Goal: Find specific page/section: Find specific page/section

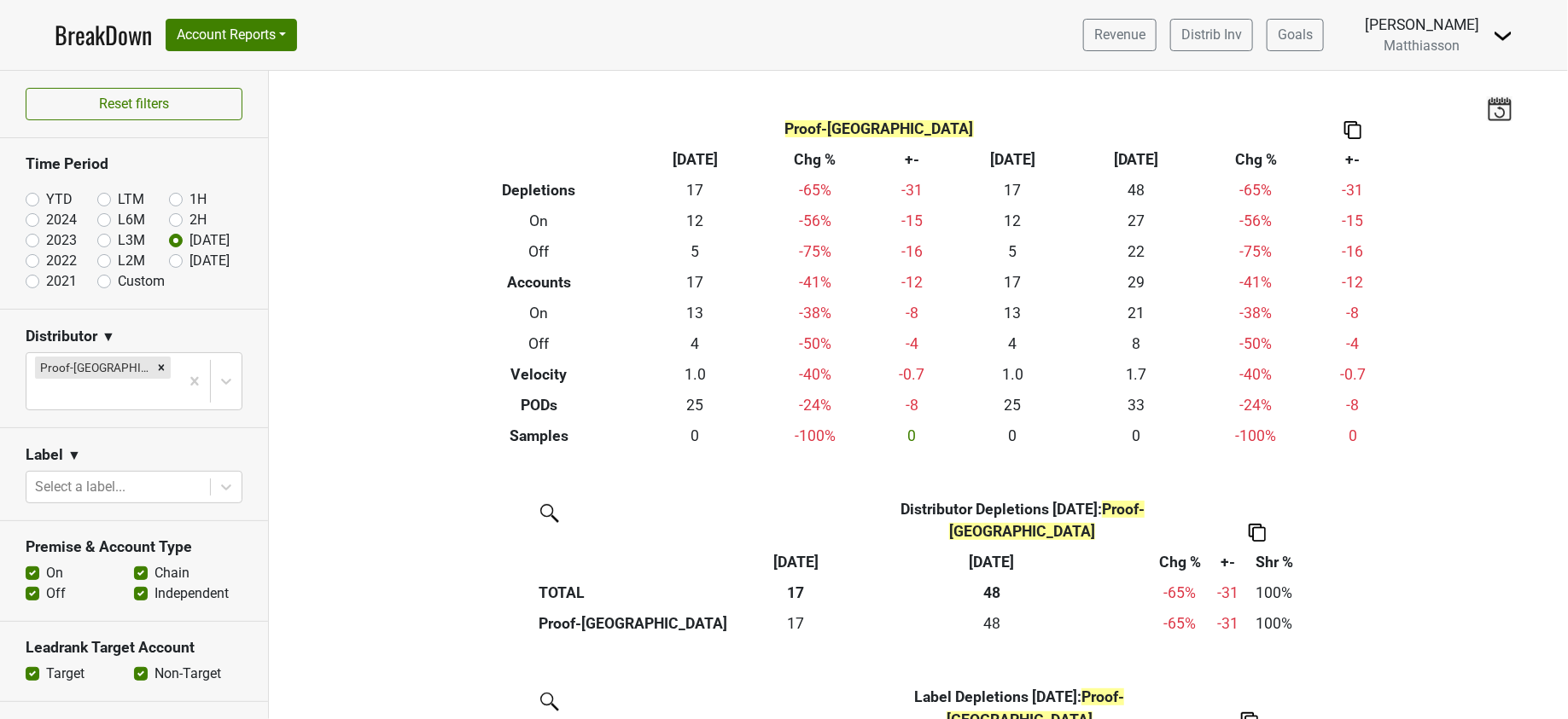
scroll to position [339, 0]
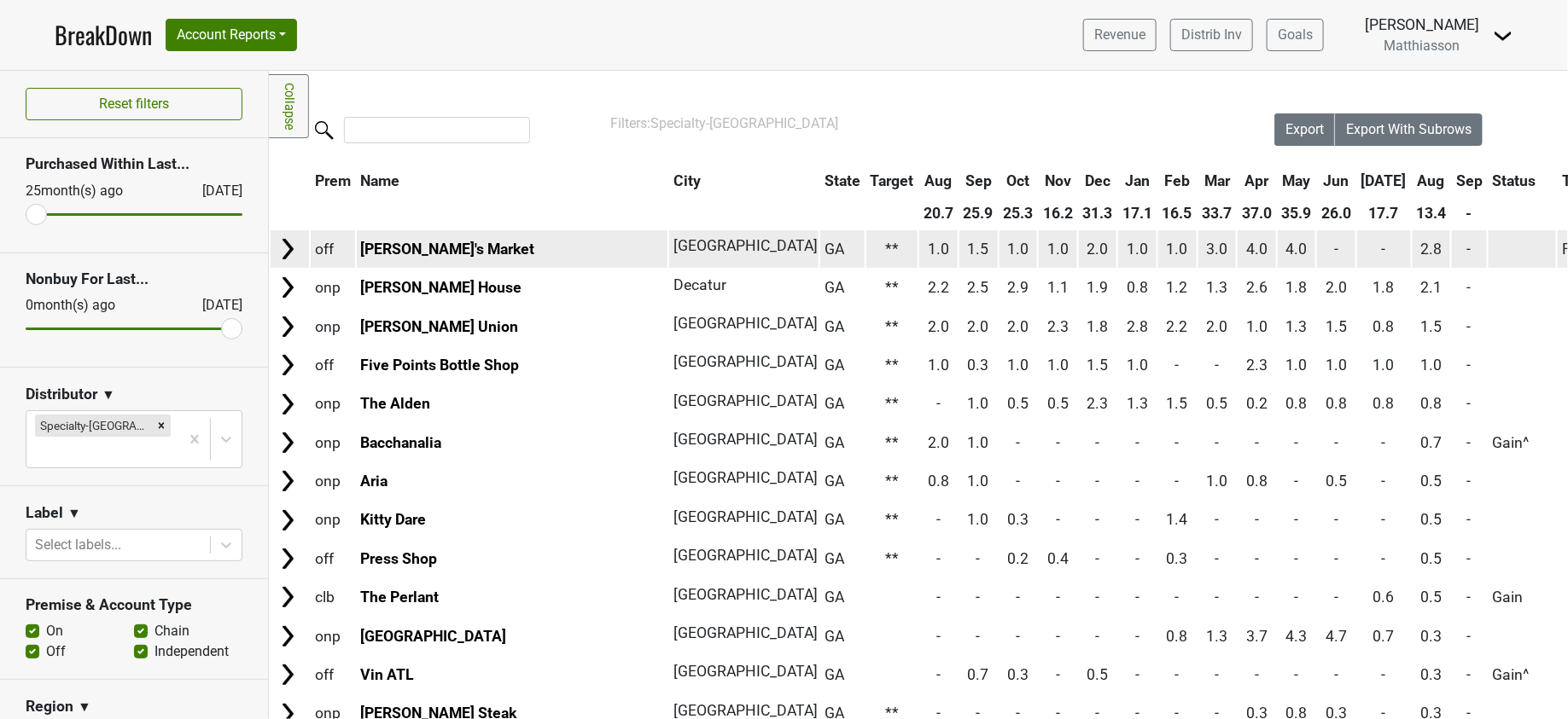
click at [289, 242] on img at bounding box center [288, 249] width 26 height 26
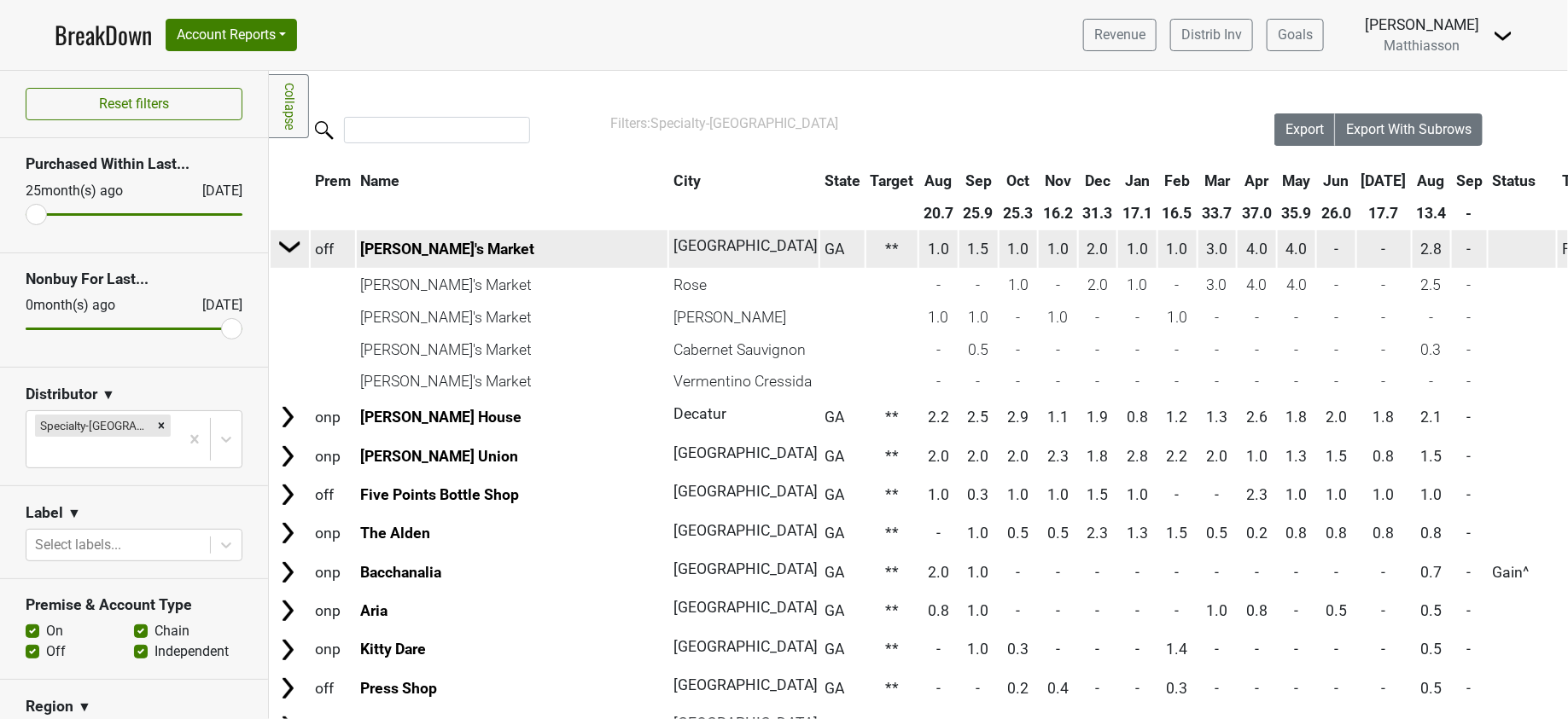
click at [289, 242] on img at bounding box center [291, 247] width 26 height 26
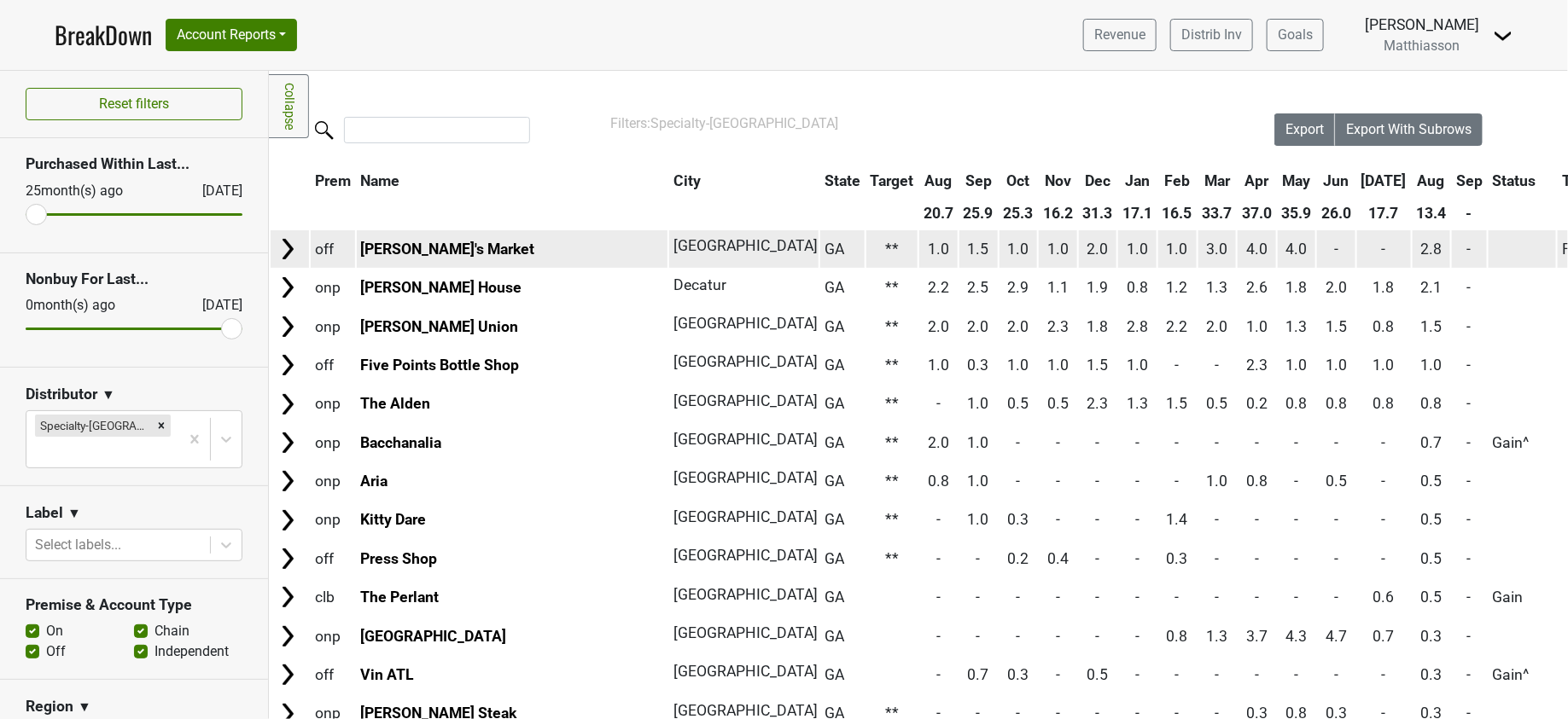
click at [289, 242] on img at bounding box center [288, 249] width 26 height 26
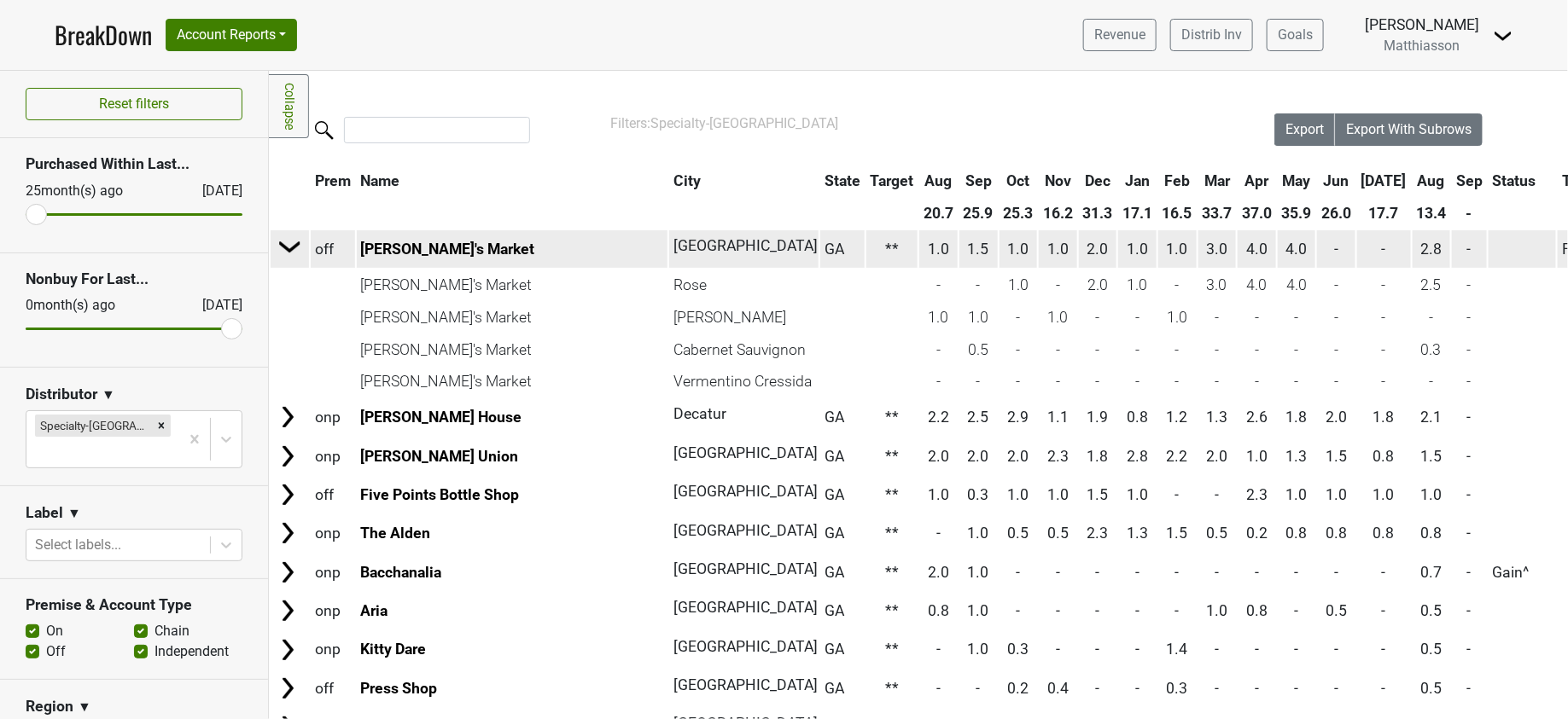
click at [289, 242] on img at bounding box center [291, 247] width 26 height 26
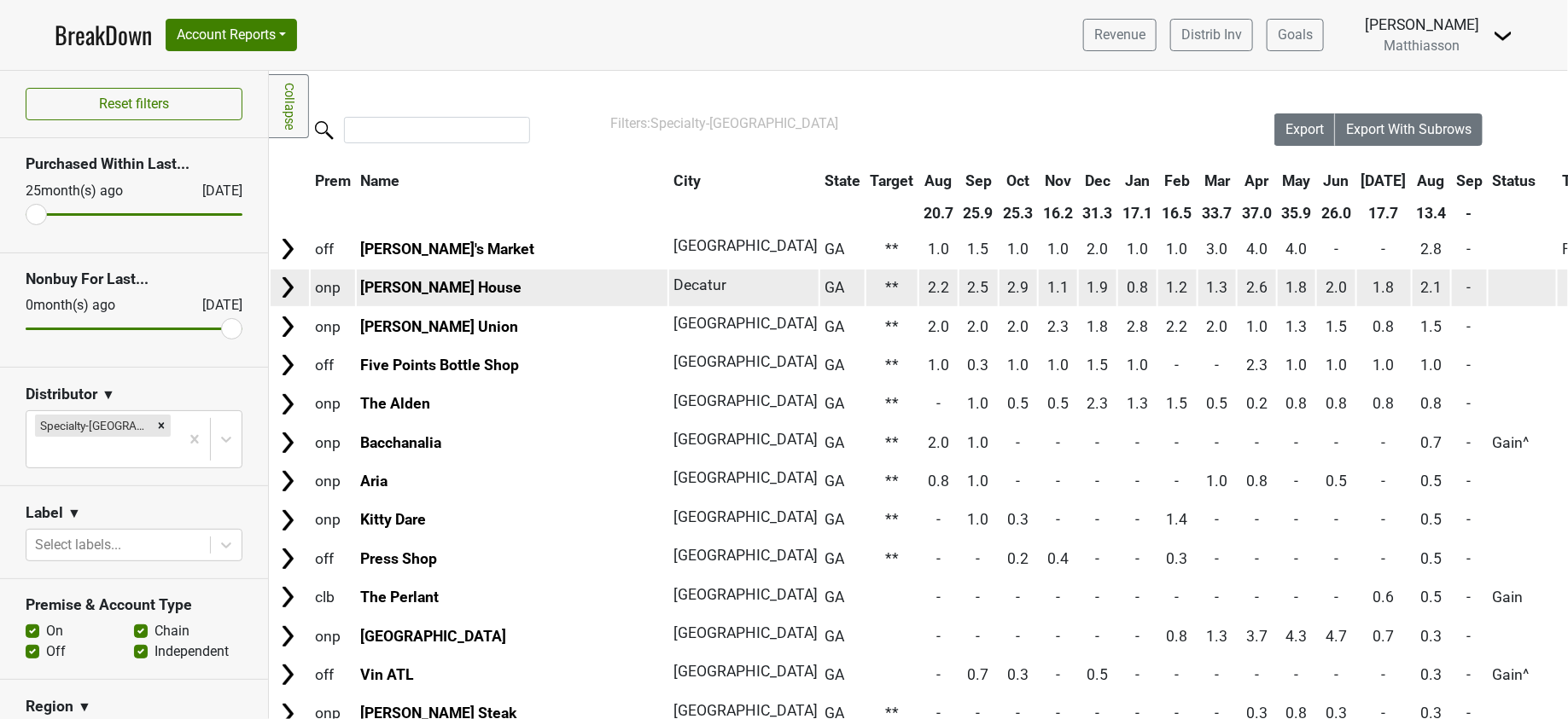
click at [287, 287] on img at bounding box center [288, 288] width 26 height 26
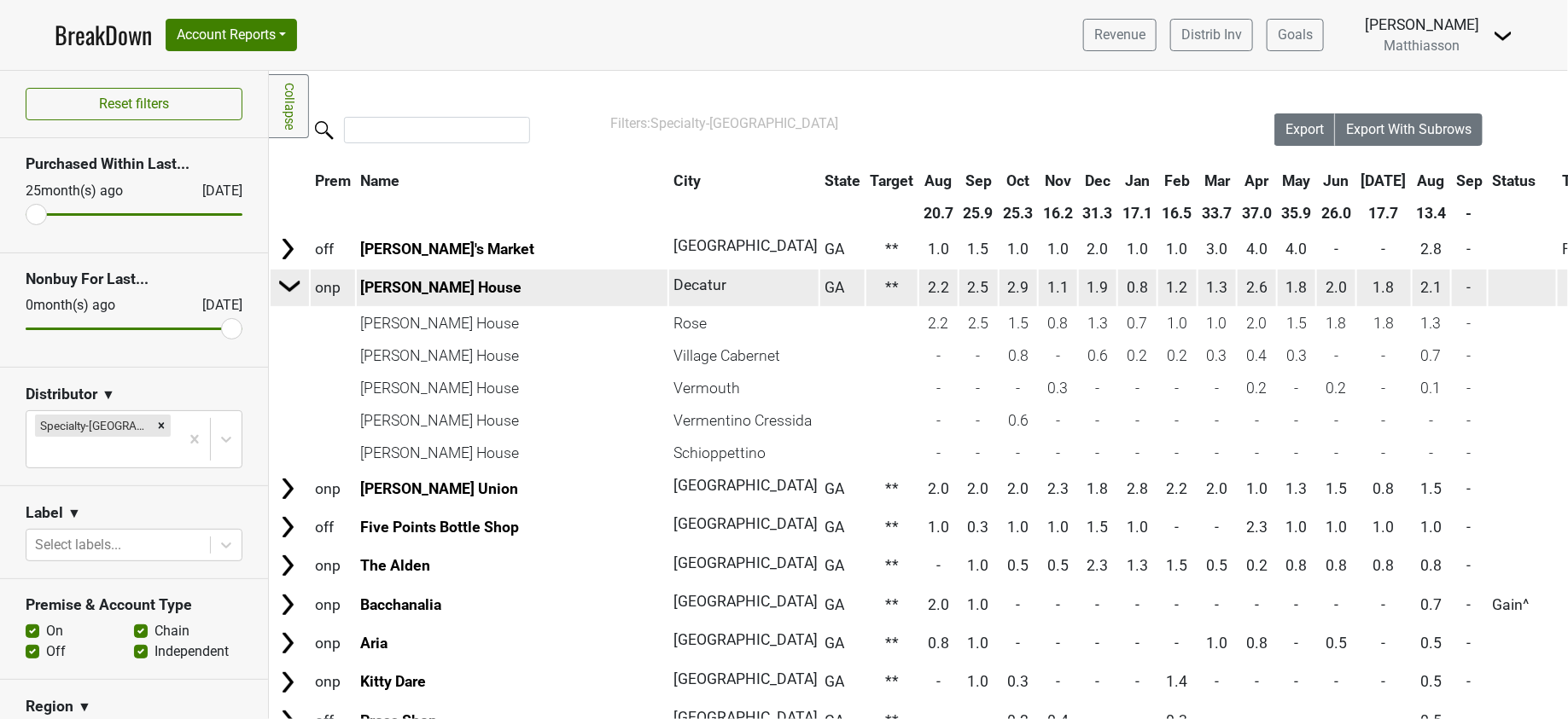
click at [287, 287] on img at bounding box center [291, 286] width 26 height 26
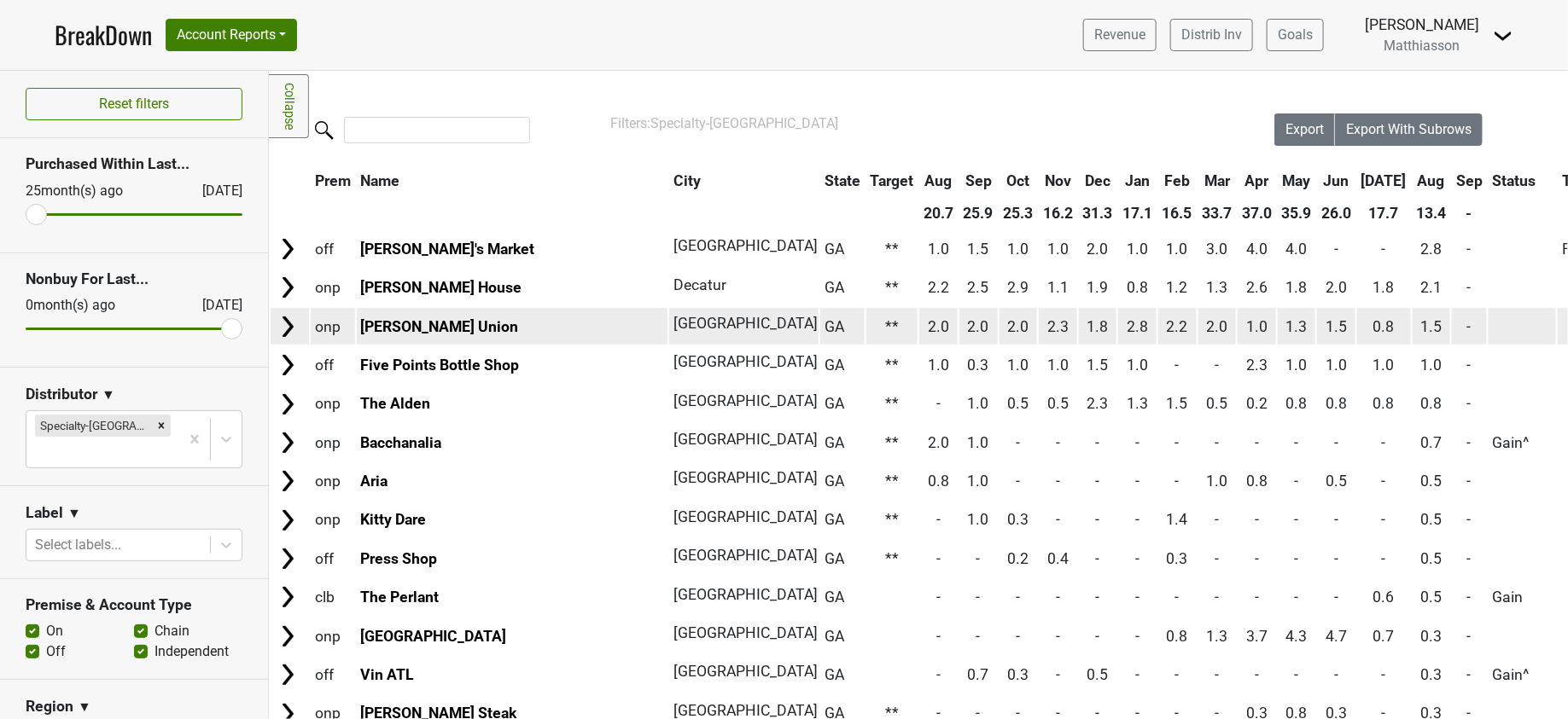
click at [285, 326] on img at bounding box center [288, 327] width 26 height 26
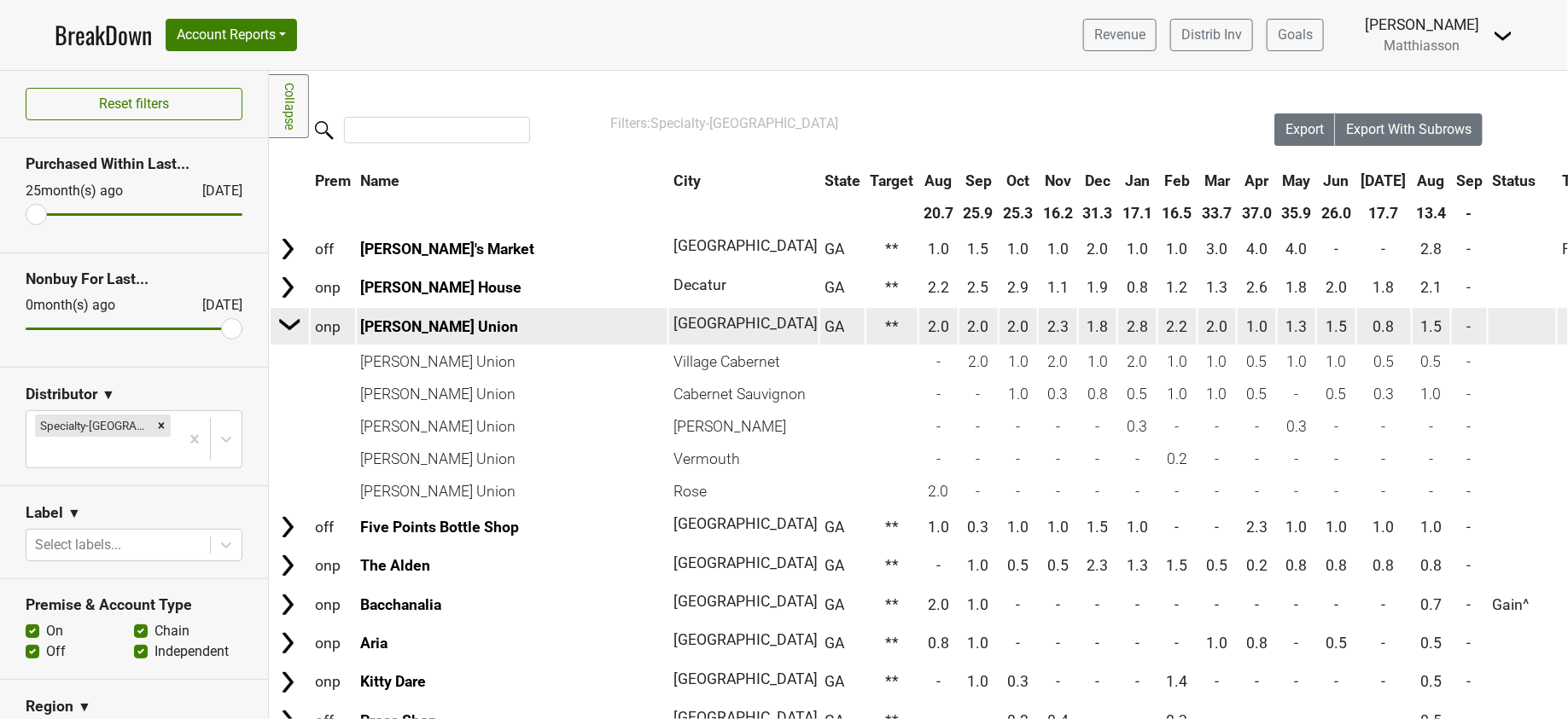
click at [285, 325] on img at bounding box center [291, 324] width 26 height 26
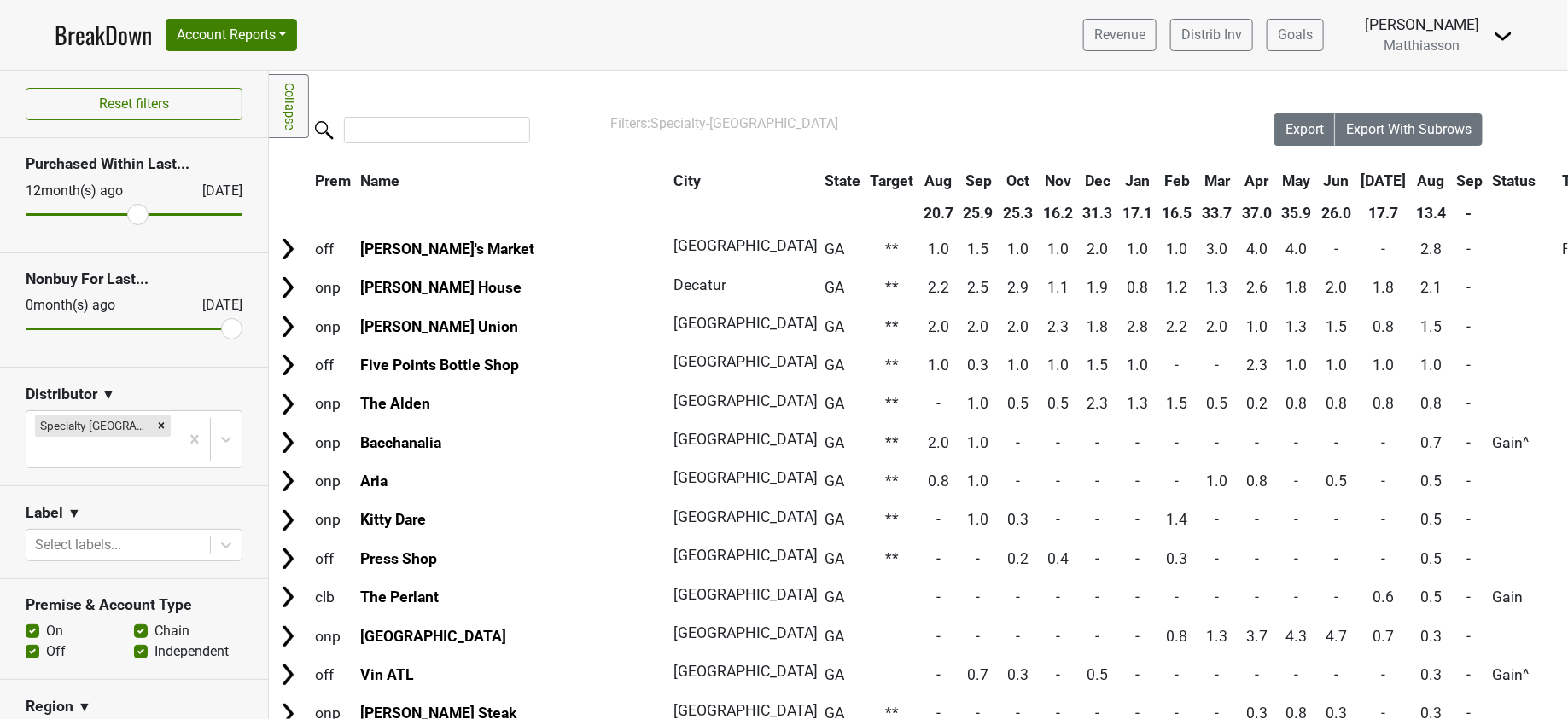
drag, startPoint x: 42, startPoint y: 219, endPoint x: 131, endPoint y: 204, distance: 90.3
type input "12"
click at [131, 214] on input "range" at bounding box center [134, 215] width 216 height 3
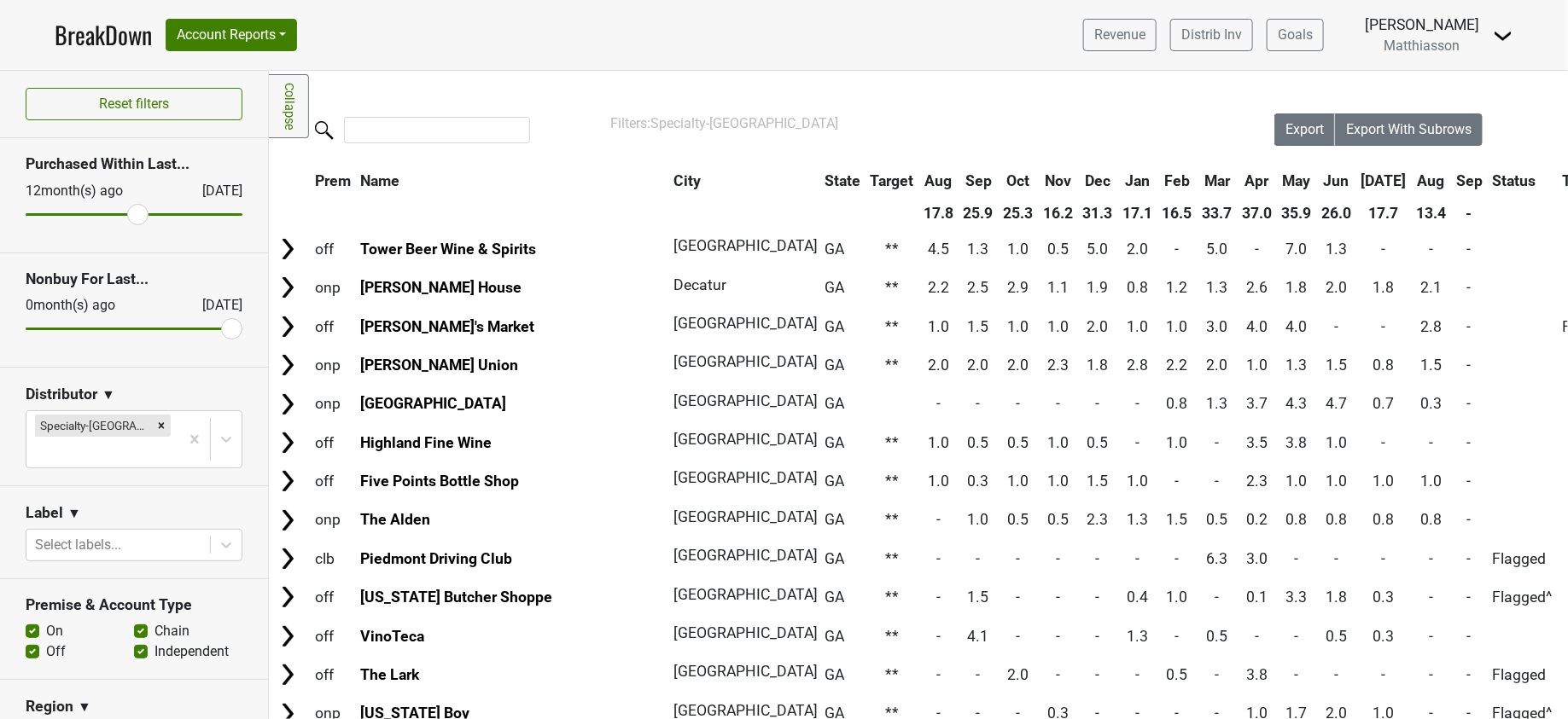
drag, startPoint x: 216, startPoint y: 325, endPoint x: 176, endPoint y: 328, distance: 40.1
click at [177, 329] on div "Reset filters Purchased Within Last... [DATE] [DATE] Nonbuy For Last... [DATE] …" at bounding box center [134, 395] width 268 height 648
drag, startPoint x: 209, startPoint y: 331, endPoint x: 173, endPoint y: 338, distance: 36.7
type input "3"
click at [173, 331] on input "range" at bounding box center [134, 329] width 216 height 3
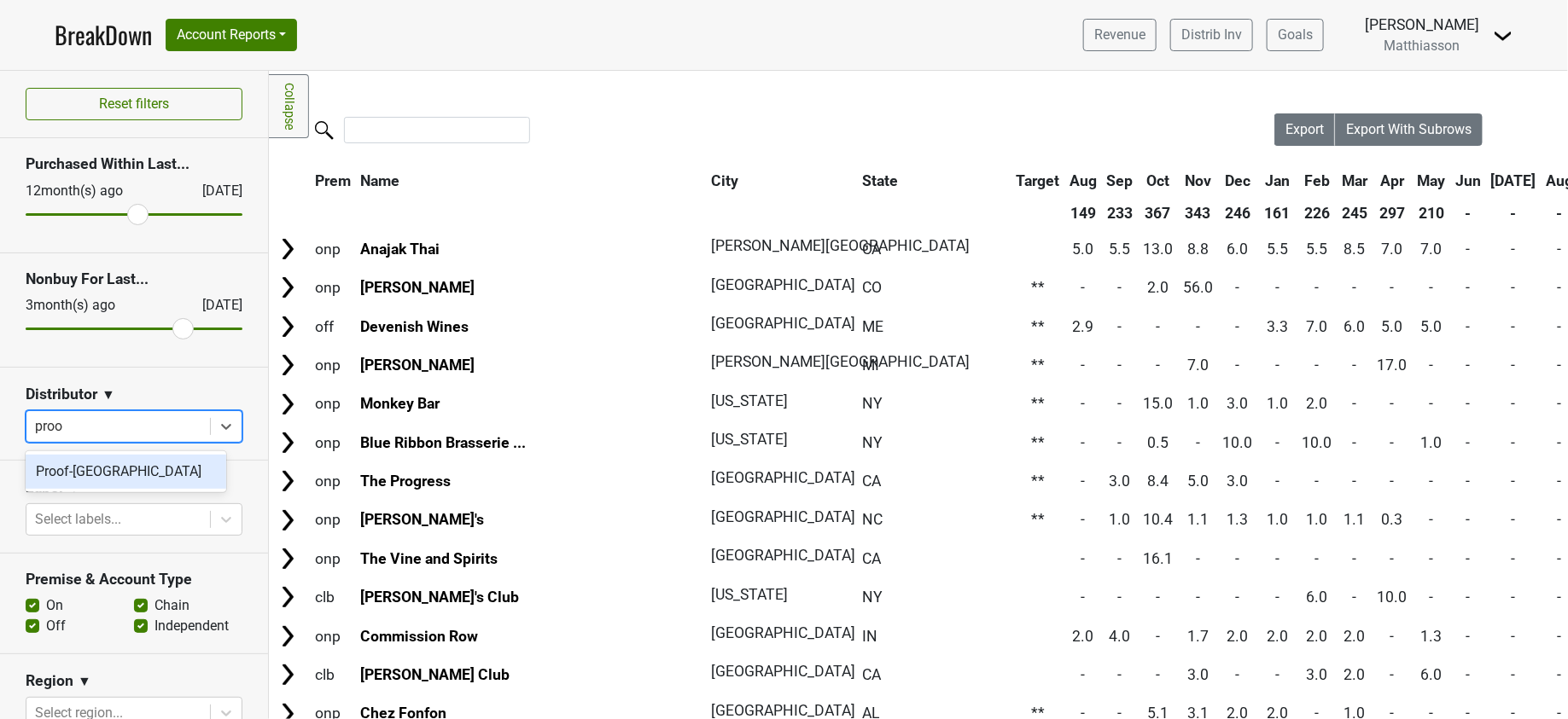
type input "proof"
click at [113, 480] on div "Proof-[GEOGRAPHIC_DATA]" at bounding box center [126, 472] width 201 height 34
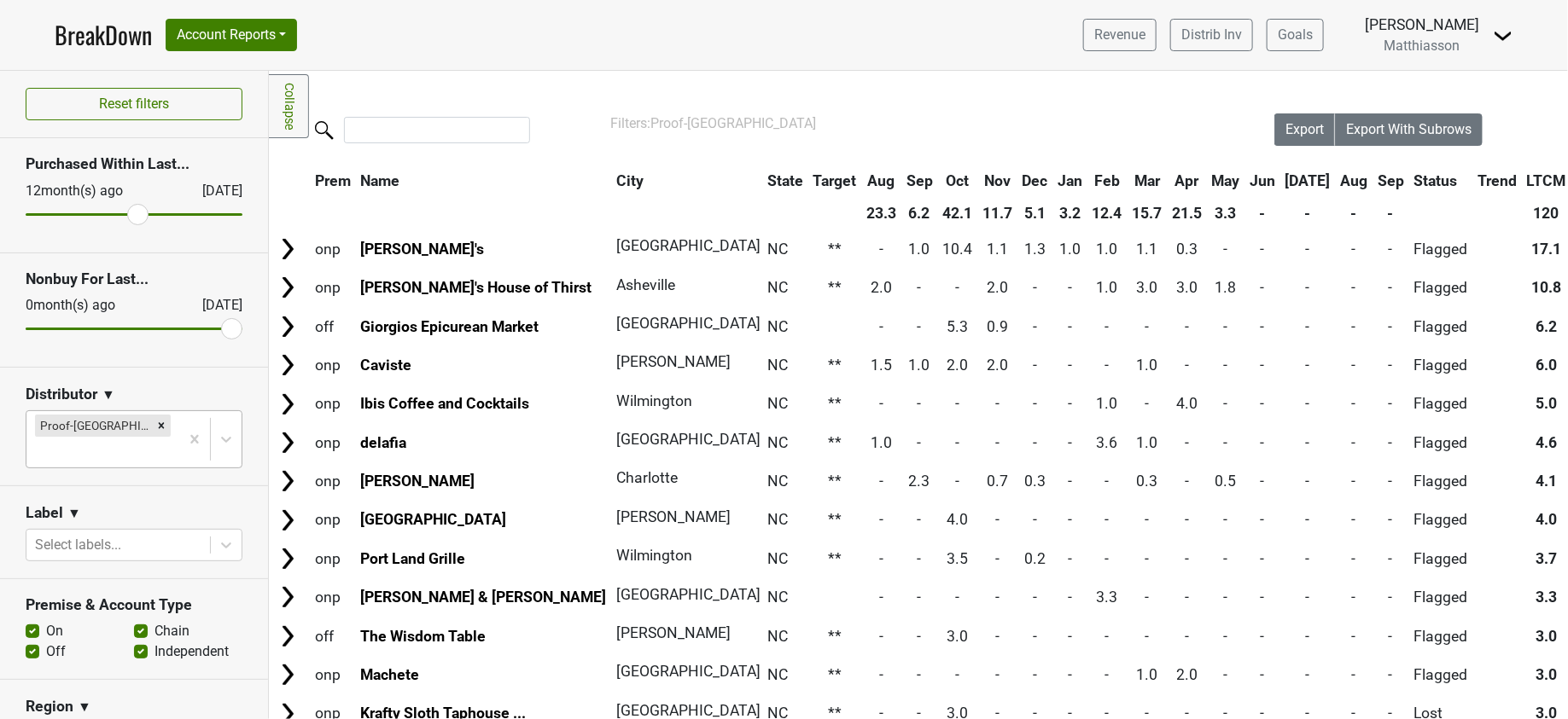
drag, startPoint x: 168, startPoint y: 333, endPoint x: 247, endPoint y: 326, distance: 79.3
type input "0"
click at [242, 328] on input "range" at bounding box center [134, 329] width 216 height 3
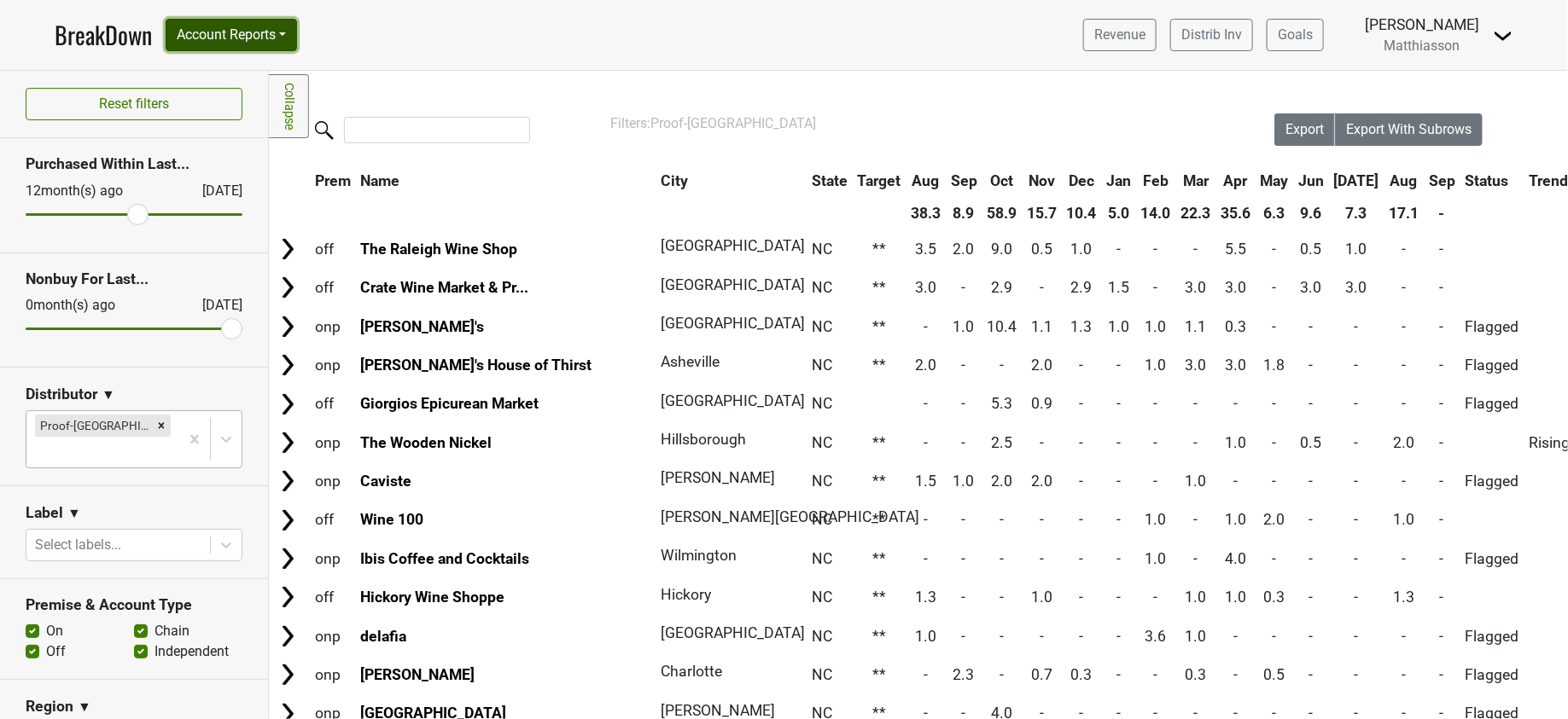
click at [200, 30] on button "Account Reports" at bounding box center [230, 34] width 131 height 33
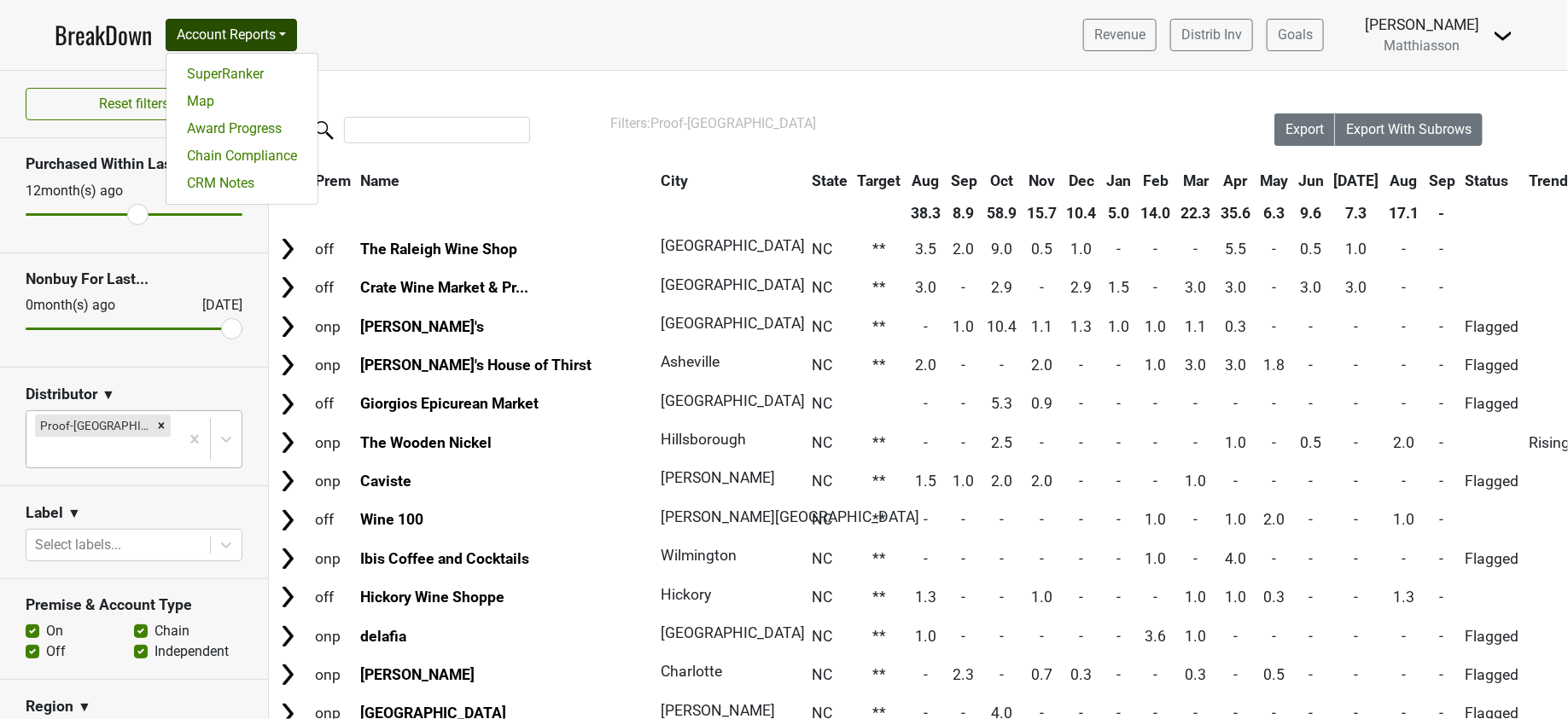
click at [137, 30] on link "BreakDown" at bounding box center [103, 34] width 98 height 36
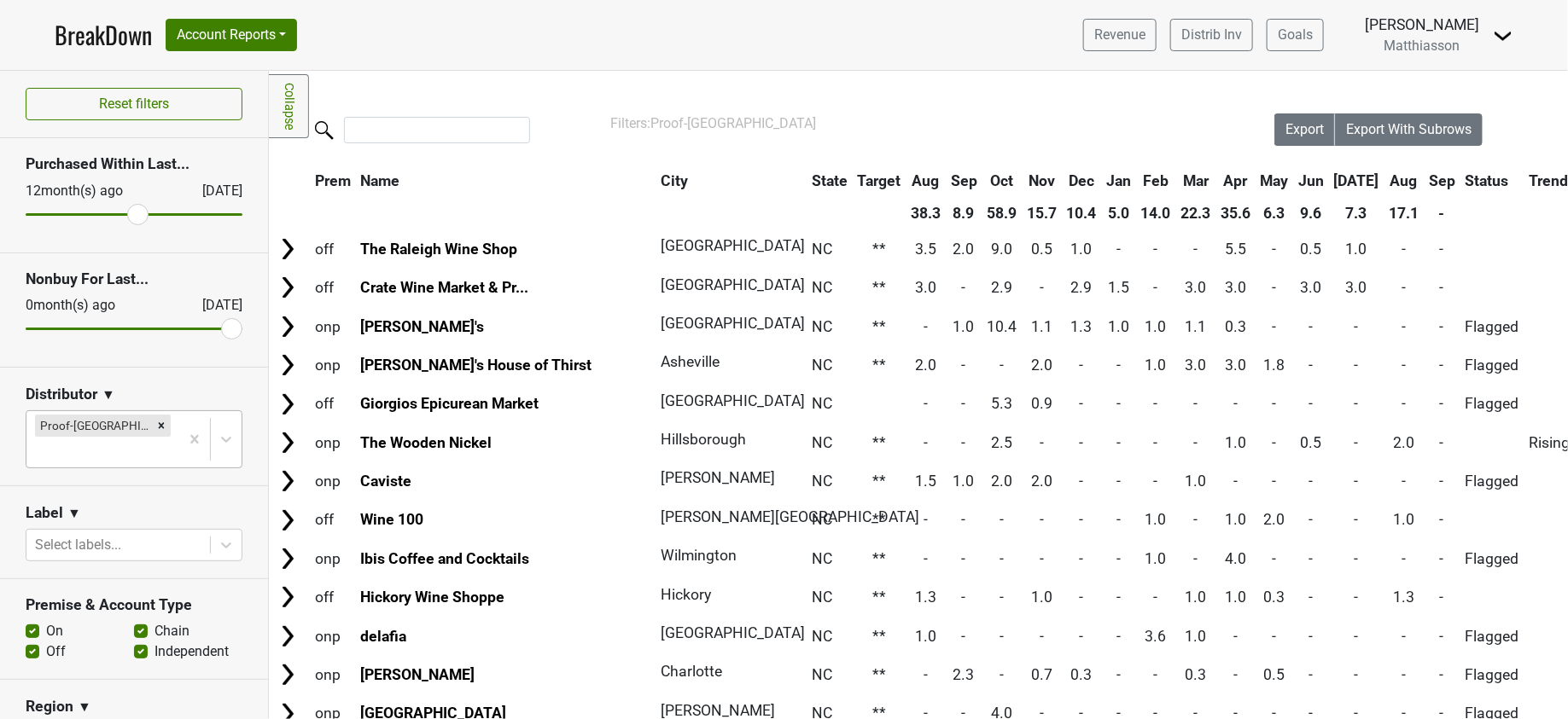
click at [137, 29] on link "BreakDown" at bounding box center [103, 34] width 98 height 36
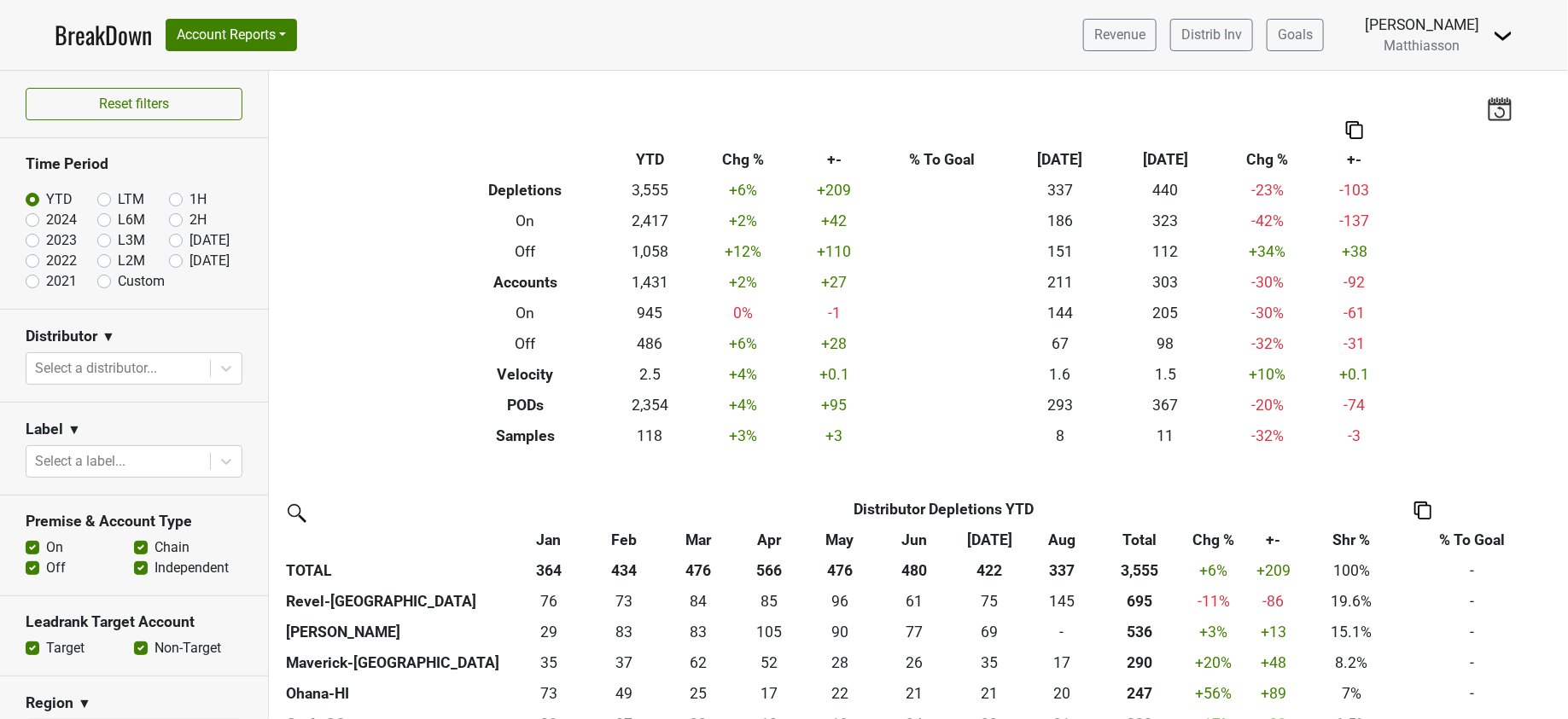
click at [189, 242] on label "Aug '25" at bounding box center [209, 241] width 40 height 20
click at [169, 242] on input "Aug '25" at bounding box center [203, 239] width 68 height 17
radio input "true"
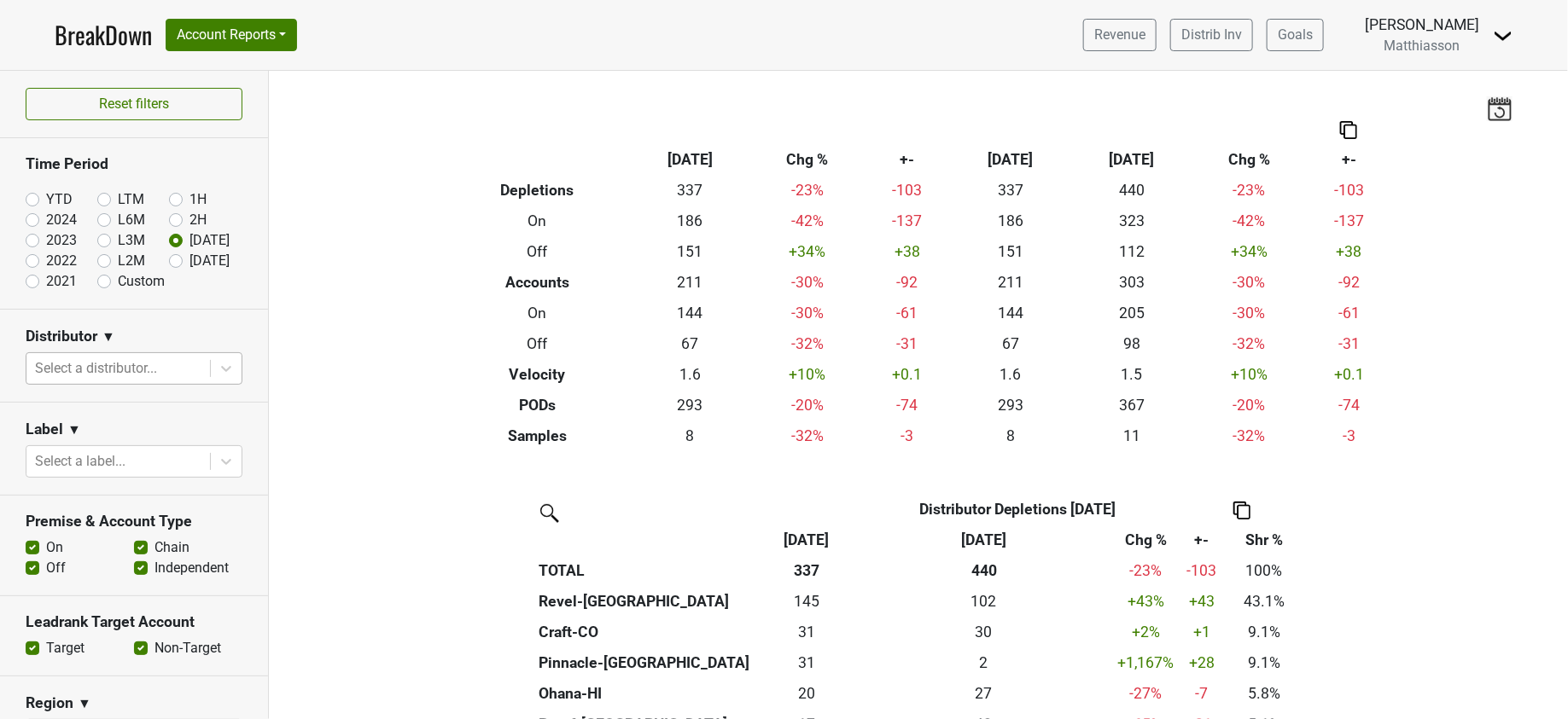
click at [129, 364] on div at bounding box center [118, 369] width 166 height 24
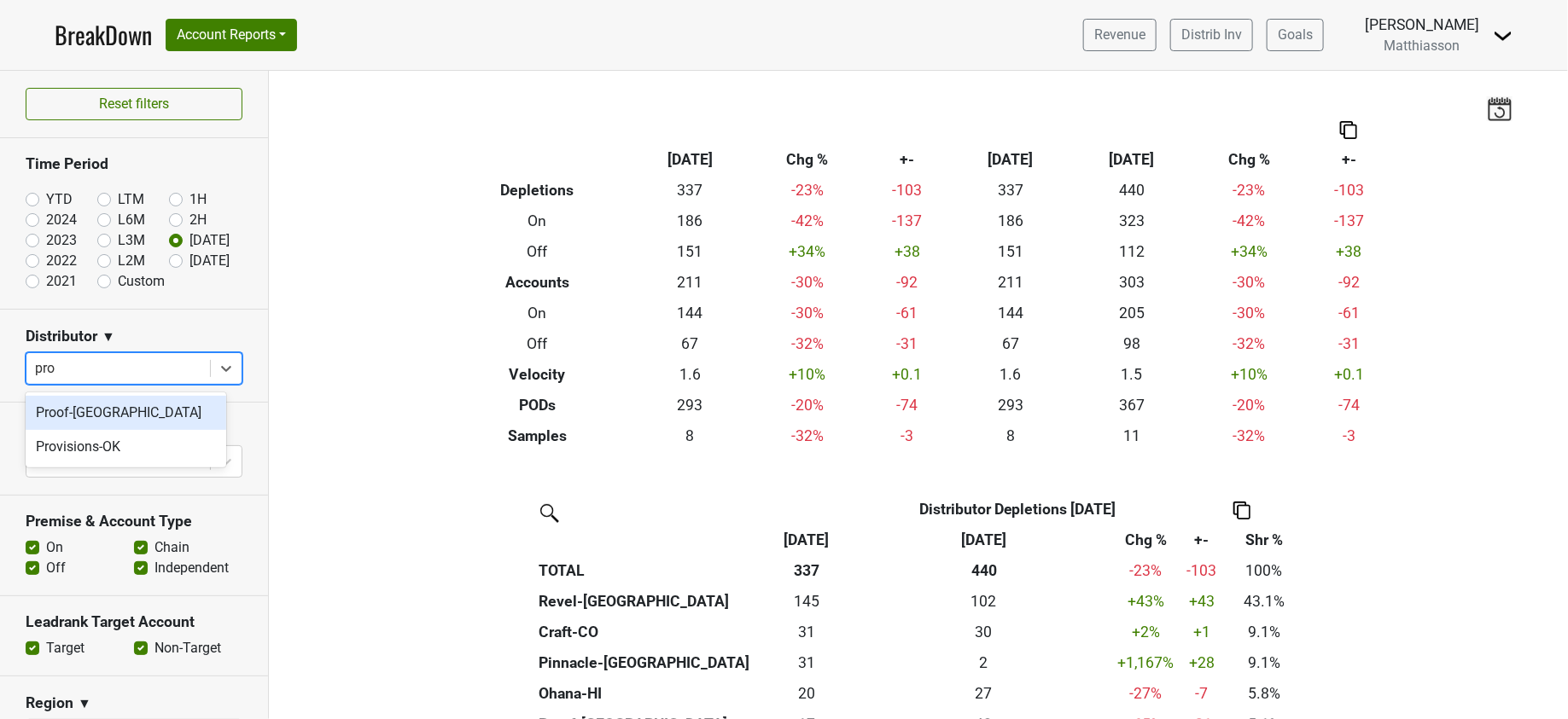
type input "proo"
click at [88, 418] on div "Proof-[GEOGRAPHIC_DATA]" at bounding box center [126, 412] width 201 height 34
